Goal: Navigation & Orientation: Understand site structure

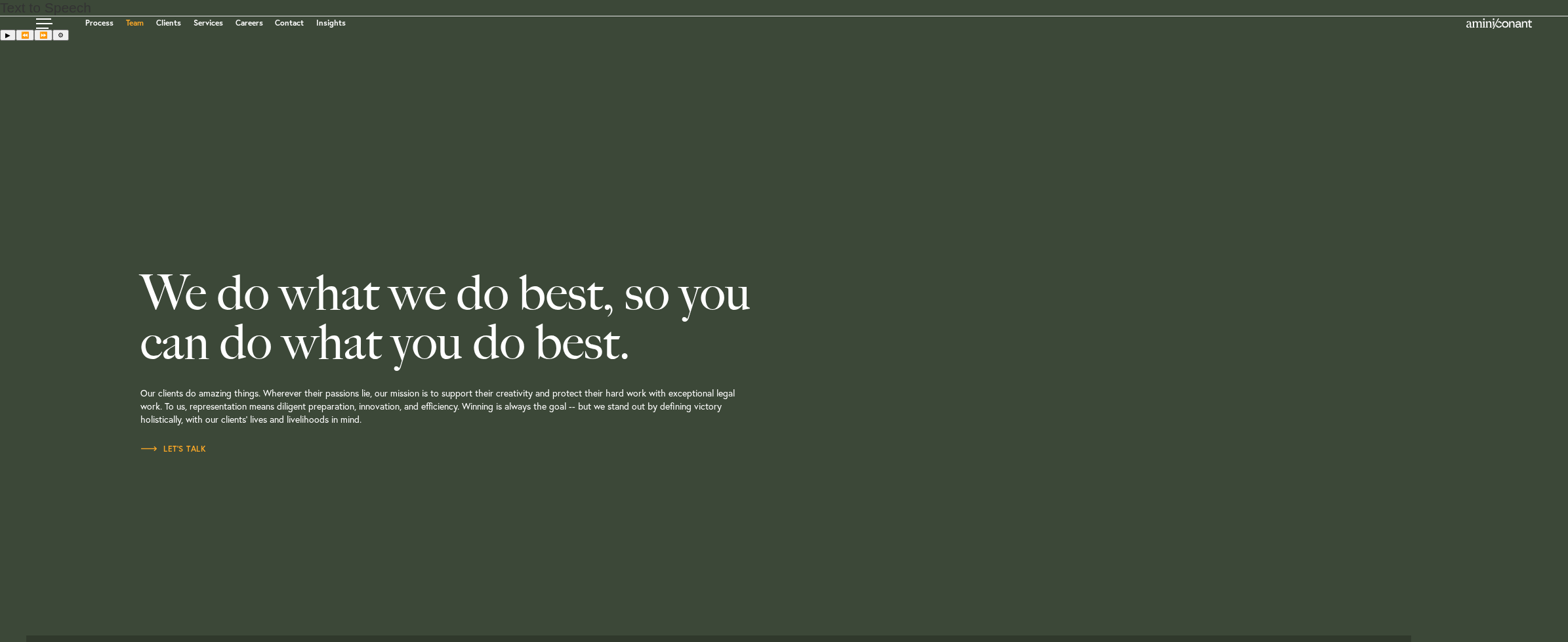
click at [135, 27] on link "Team" at bounding box center [135, 23] width 18 height 8
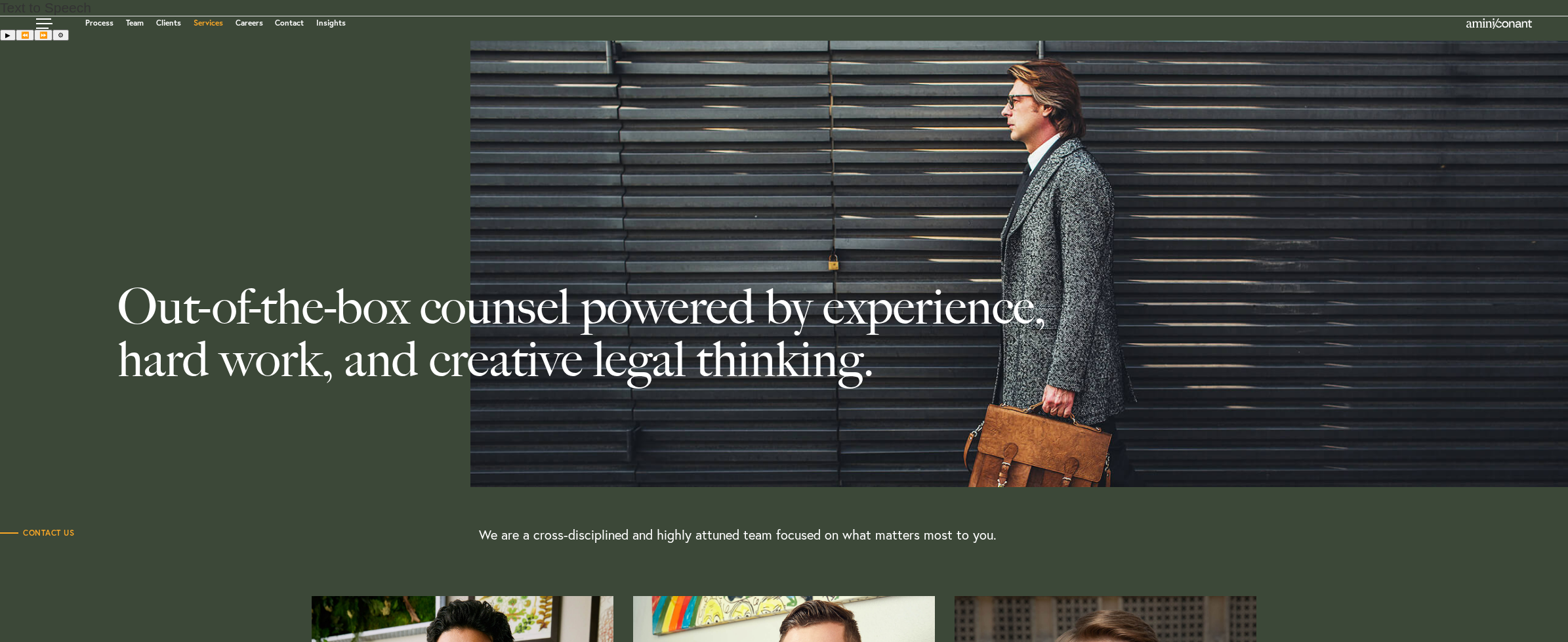
click at [201, 23] on link "Services" at bounding box center [208, 23] width 30 height 8
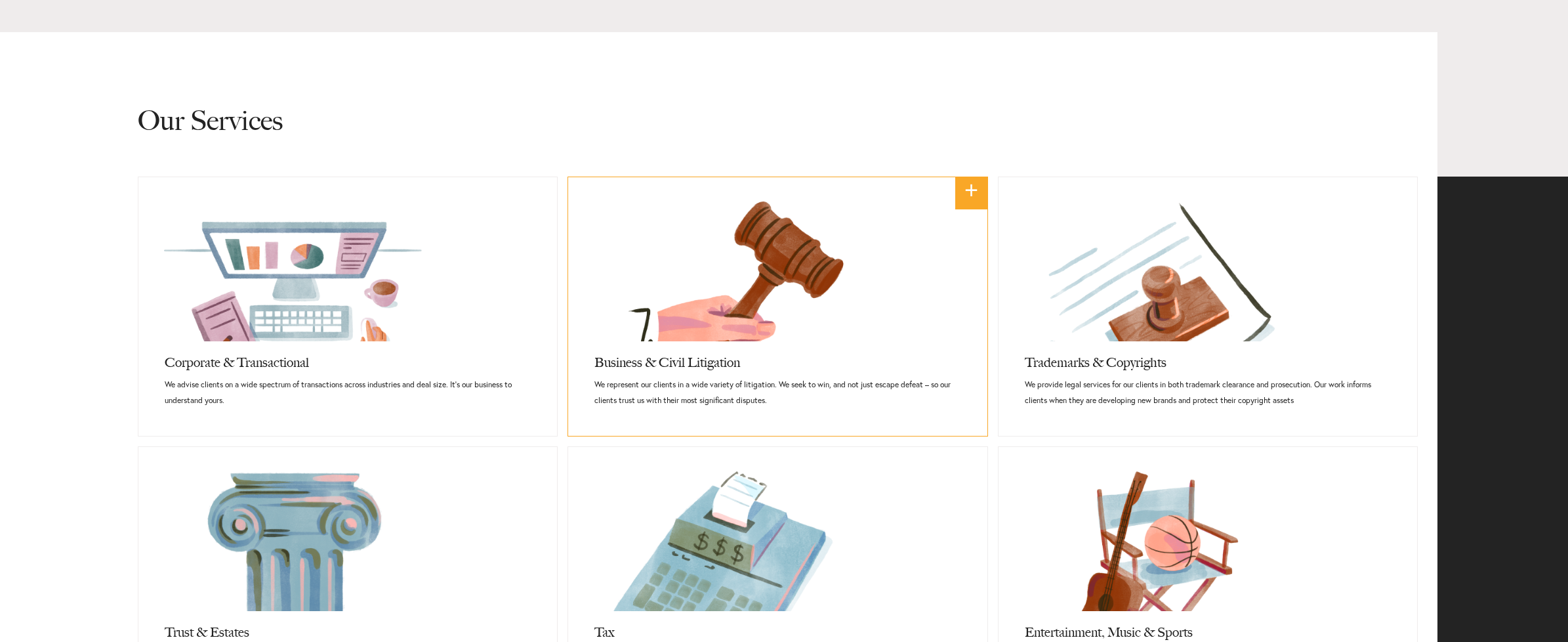
scroll to position [629, 0]
